Goal: Navigation & Orientation: Find specific page/section

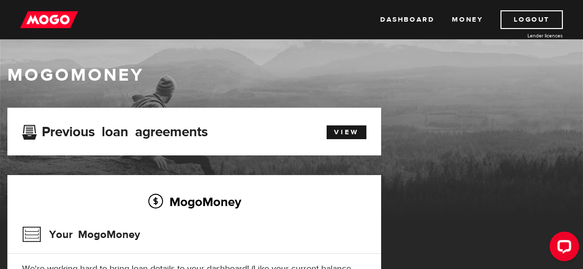
click at [44, 21] on img at bounding box center [49, 19] width 58 height 19
click at [492, 15] on ul "Dashboard Money Logout" at bounding box center [471, 19] width 183 height 19
click at [477, 16] on link "Money" at bounding box center [467, 19] width 31 height 19
click at [345, 135] on link "View" at bounding box center [347, 132] width 40 height 14
